Goal: Task Accomplishment & Management: Use online tool/utility

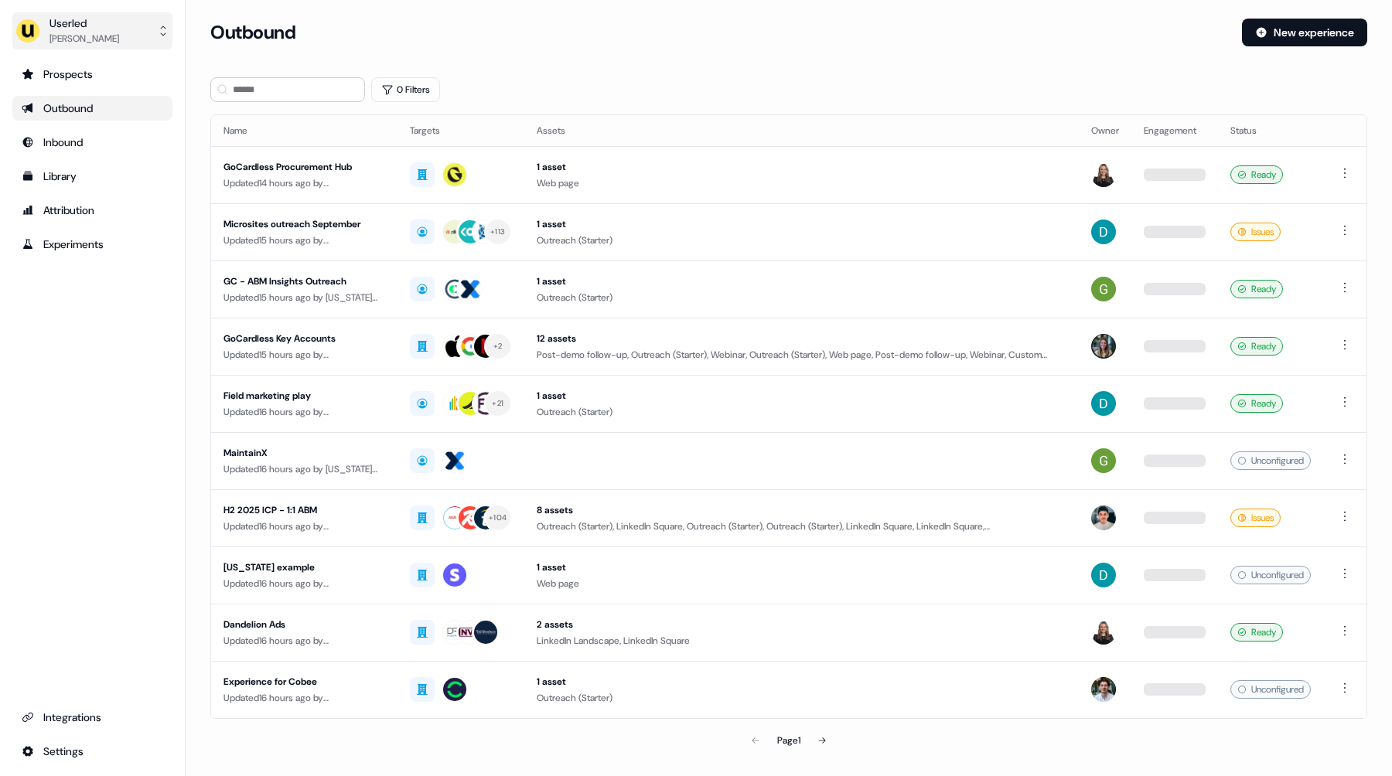
click at [76, 47] on button "Userled [PERSON_NAME]" at bounding box center [92, 30] width 160 height 37
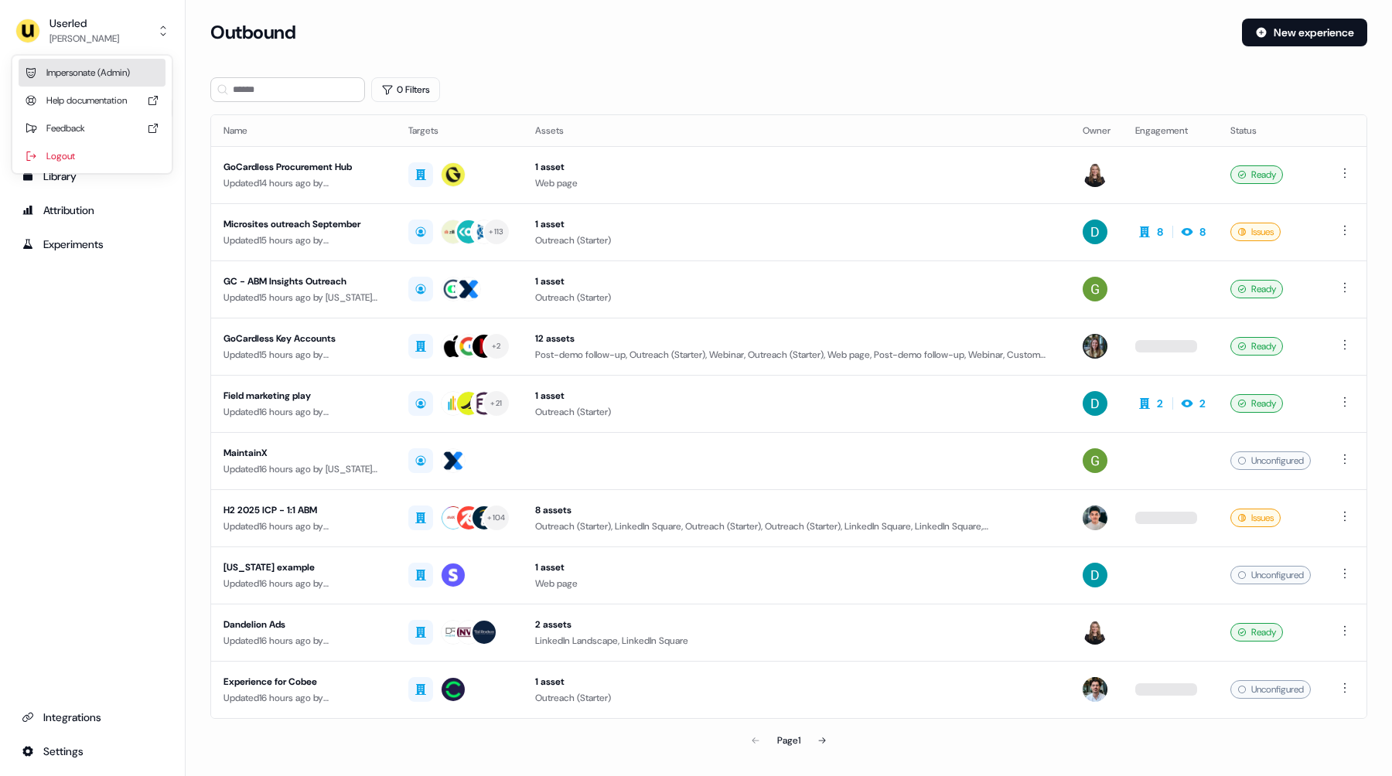
click at [111, 78] on div "Impersonate (Admin)" at bounding box center [92, 73] width 147 height 28
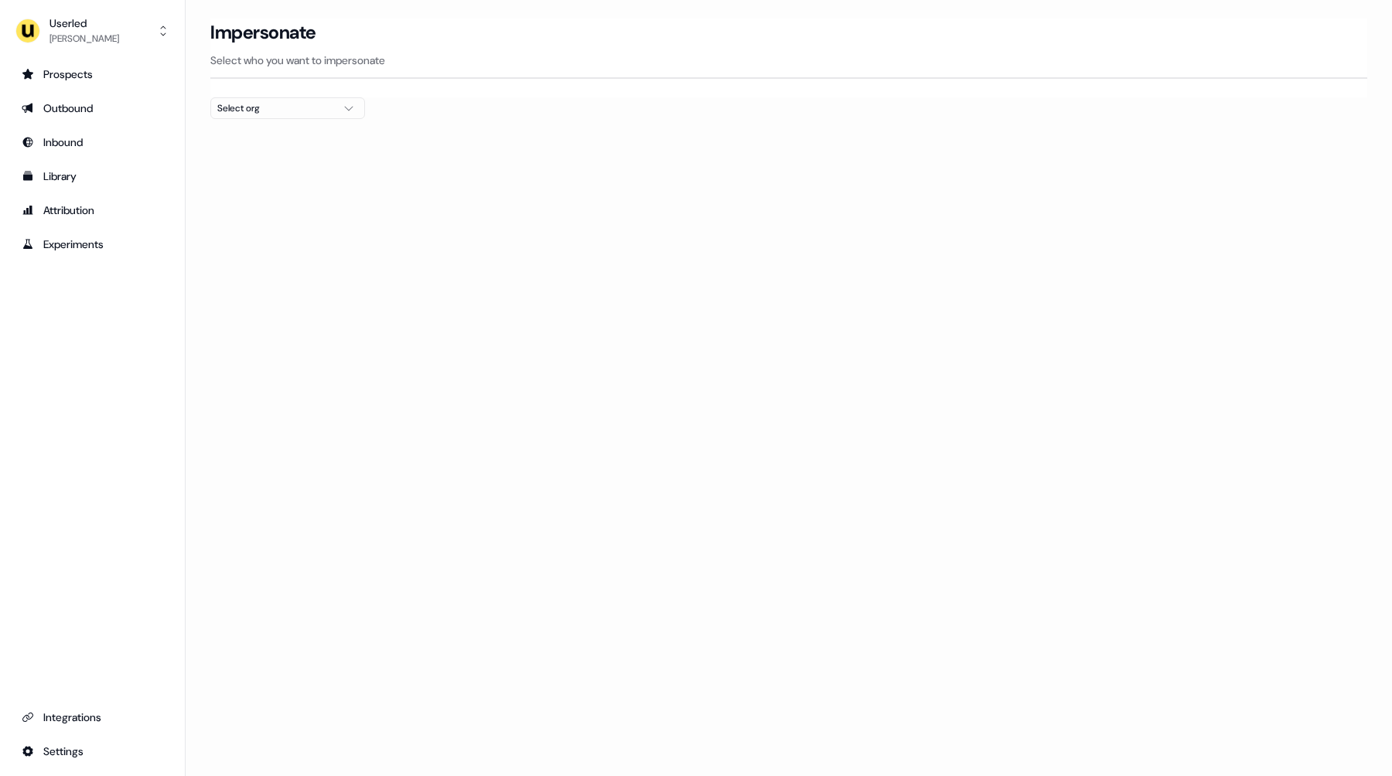
click at [281, 111] on div "Select org" at bounding box center [275, 108] width 116 height 15
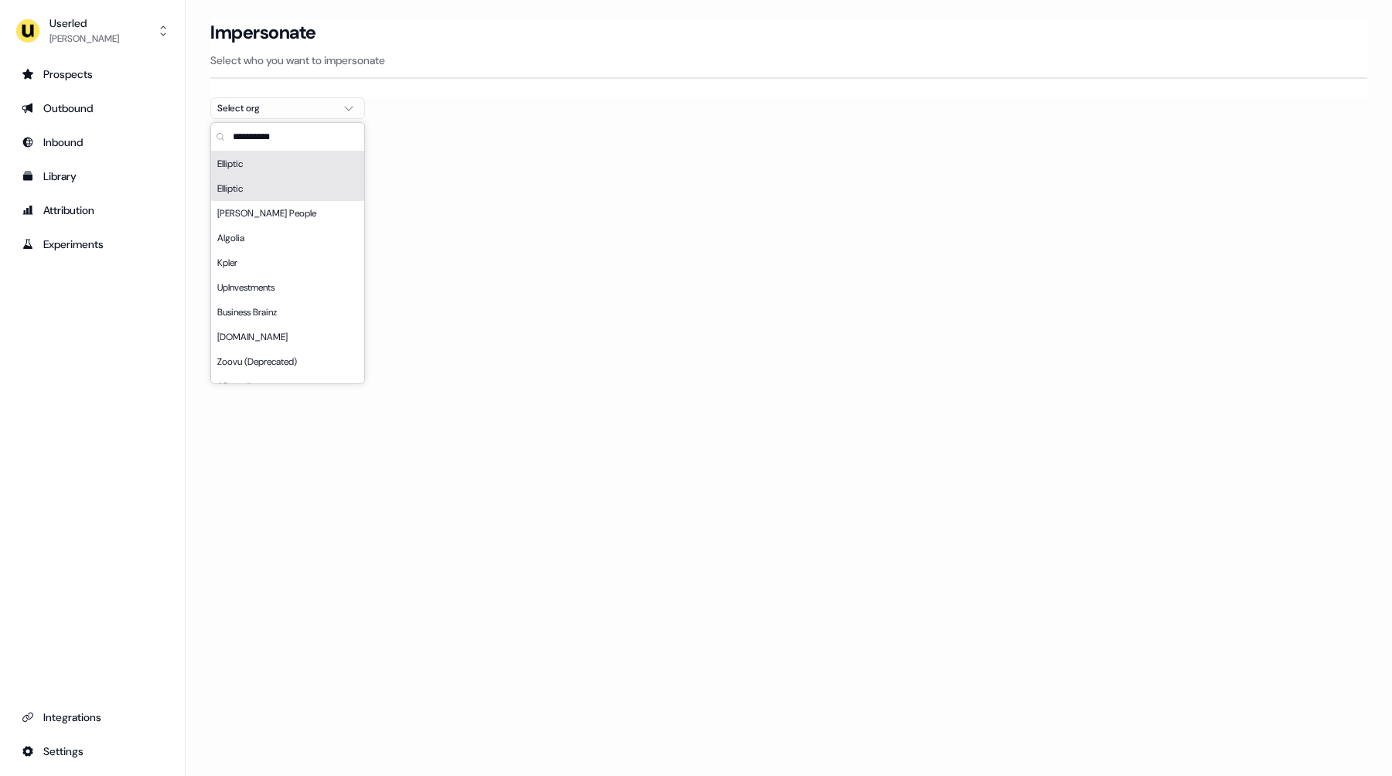
click at [285, 135] on input "text" at bounding box center [297, 137] width 135 height 28
type input "****"
click at [281, 168] on div "Rohirrim" at bounding box center [287, 164] width 153 height 25
click at [281, 183] on div "Rohirrim" at bounding box center [287, 188] width 153 height 25
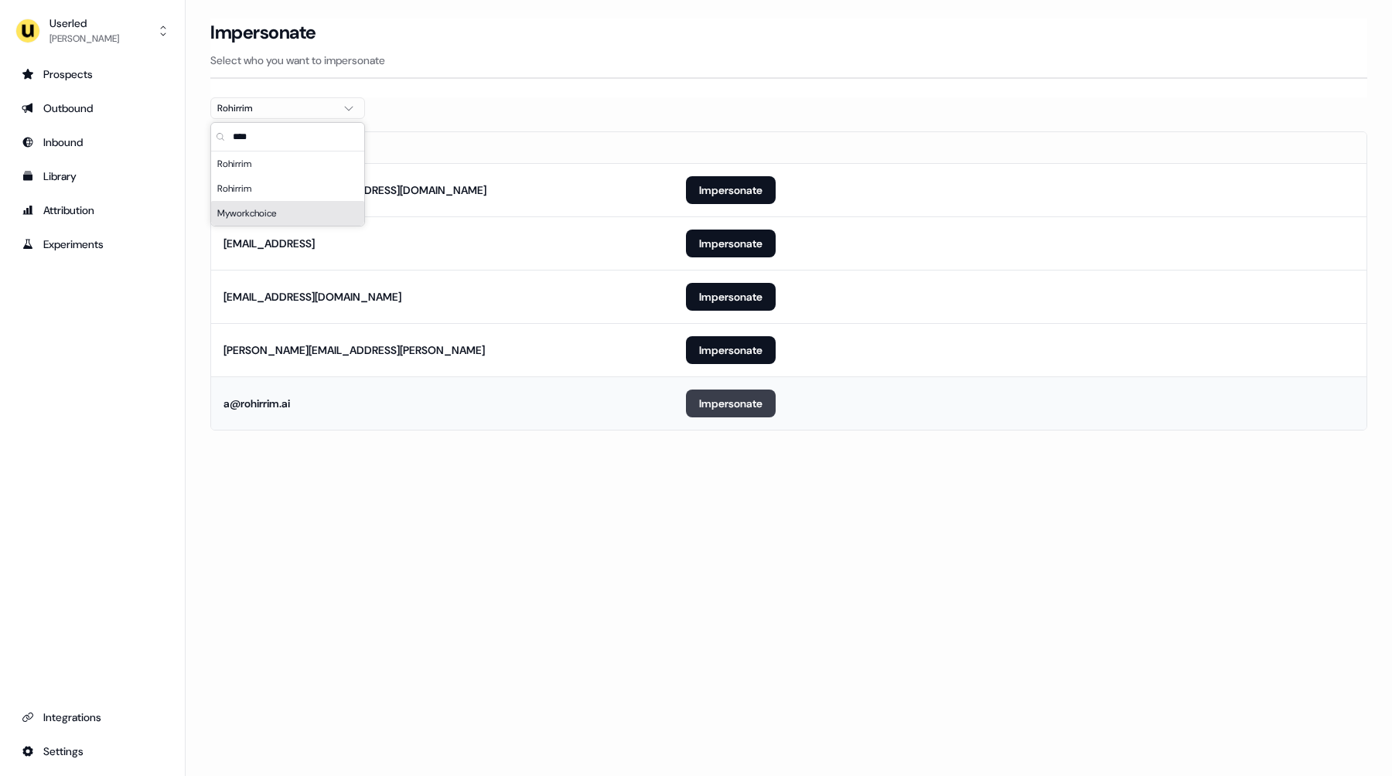
click at [737, 400] on button "Impersonate" at bounding box center [731, 404] width 90 height 28
